Goal: Obtain resource: Obtain resource

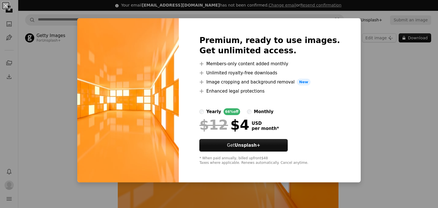
click at [375, 83] on div "An X shape Premium, ready to use images. Get unlimited access. A plus sign Memb…" at bounding box center [219, 104] width 438 height 208
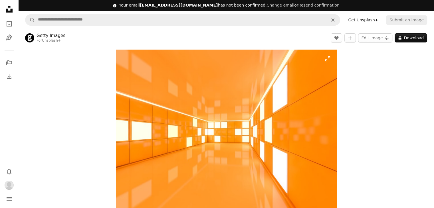
click at [143, 166] on img "Zoom in on this image" at bounding box center [226, 133] width 221 height 166
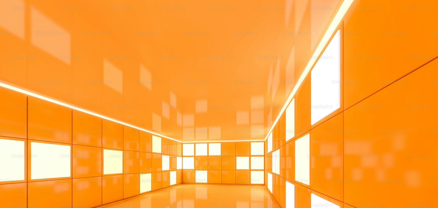
click at [143, 166] on img "Zoom out on this image" at bounding box center [219, 164] width 438 height 329
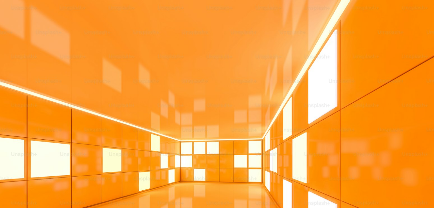
click at [143, 166] on img "Zoom out on this image" at bounding box center [226, 125] width 221 height 166
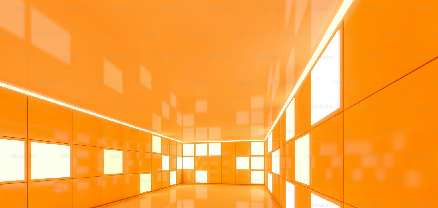
scroll to position [57, 0]
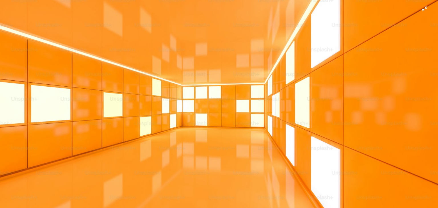
click at [146, 164] on img "Zoom out on this image" at bounding box center [219, 107] width 438 height 329
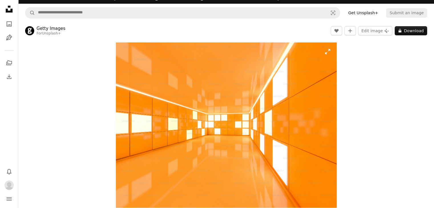
click at [146, 164] on img "Zoom in on this image" at bounding box center [226, 125] width 221 height 166
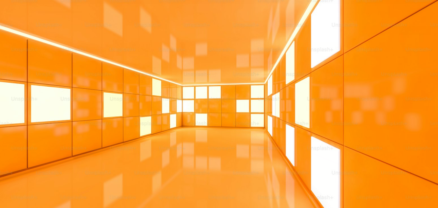
click at [146, 164] on img "Zoom out on this image" at bounding box center [219, 107] width 438 height 329
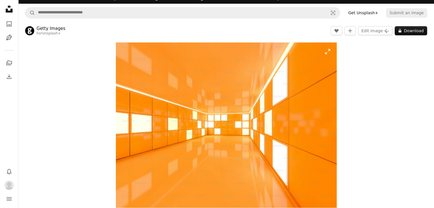
click at [146, 164] on img "Zoom in on this image" at bounding box center [226, 125] width 221 height 166
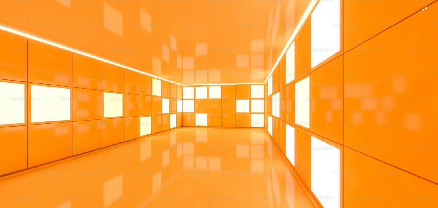
click at [146, 164] on img "Zoom out on this image" at bounding box center [219, 107] width 438 height 329
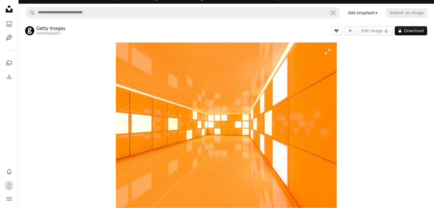
click at [146, 164] on img "Zoom in on this image" at bounding box center [226, 125] width 221 height 166
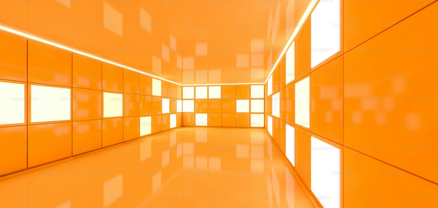
click at [146, 164] on img "Zoom out on this image" at bounding box center [219, 107] width 438 height 329
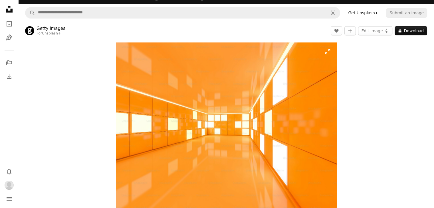
click at [146, 164] on img "Zoom in on this image" at bounding box center [226, 125] width 221 height 166
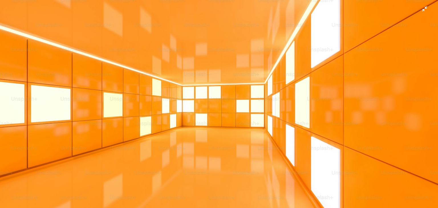
click at [146, 164] on img "Zoom out on this image" at bounding box center [219, 107] width 438 height 329
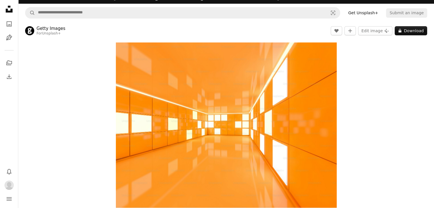
click at [146, 164] on img "Zoom in on this image" at bounding box center [226, 125] width 221 height 166
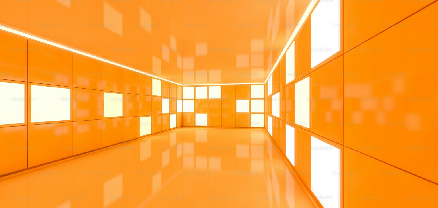
click at [146, 164] on img "Zoom out on this image" at bounding box center [219, 107] width 438 height 329
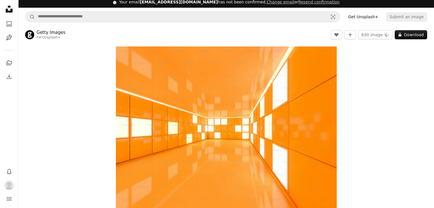
scroll to position [0, 0]
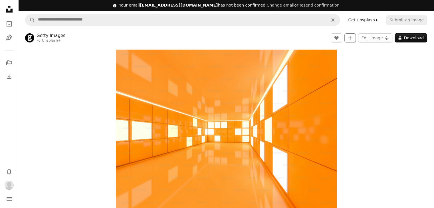
click at [352, 37] on icon "A plus sign" at bounding box center [349, 38] width 5 height 5
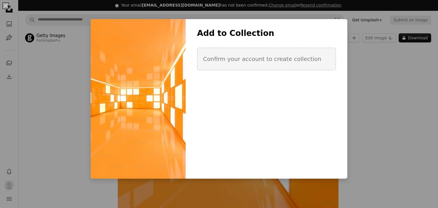
click at [154, 95] on div at bounding box center [138, 99] width 95 height 160
click at [322, 73] on div "Add to Collection Confirm your account to create collection" at bounding box center [267, 56] width 162 height 57
click at [368, 68] on div "An X shape Add to Collection Confirm your account to create collection Create n…" at bounding box center [219, 104] width 438 height 208
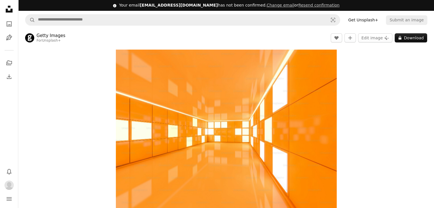
click at [374, 17] on link "Get Unsplash+" at bounding box center [362, 19] width 37 height 9
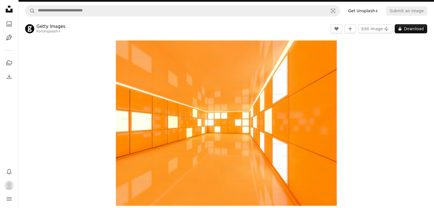
scroll to position [8, 0]
